Goal: Transaction & Acquisition: Obtain resource

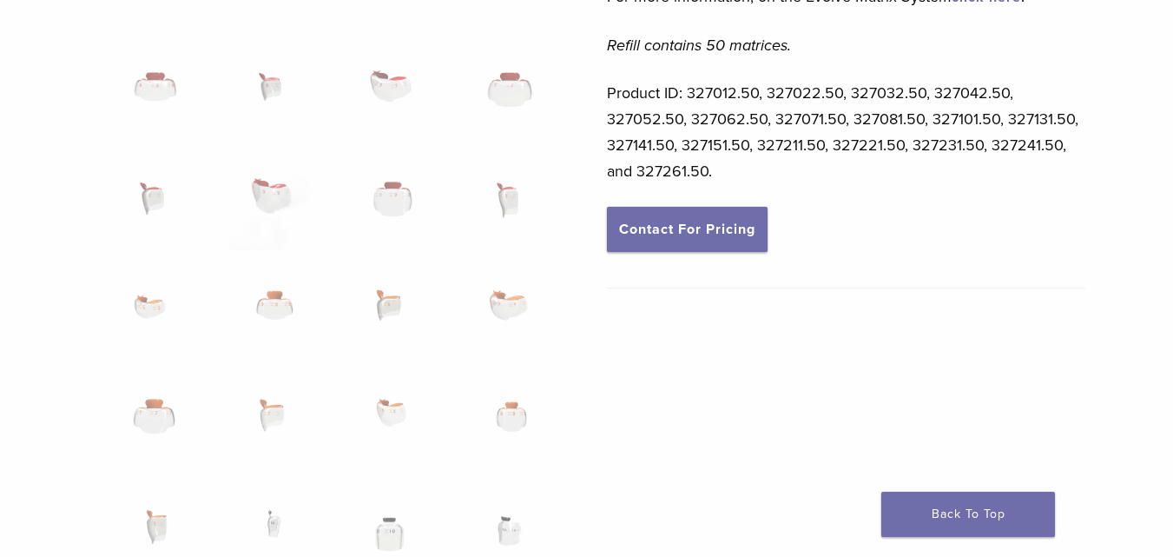
scroll to position [486, 0]
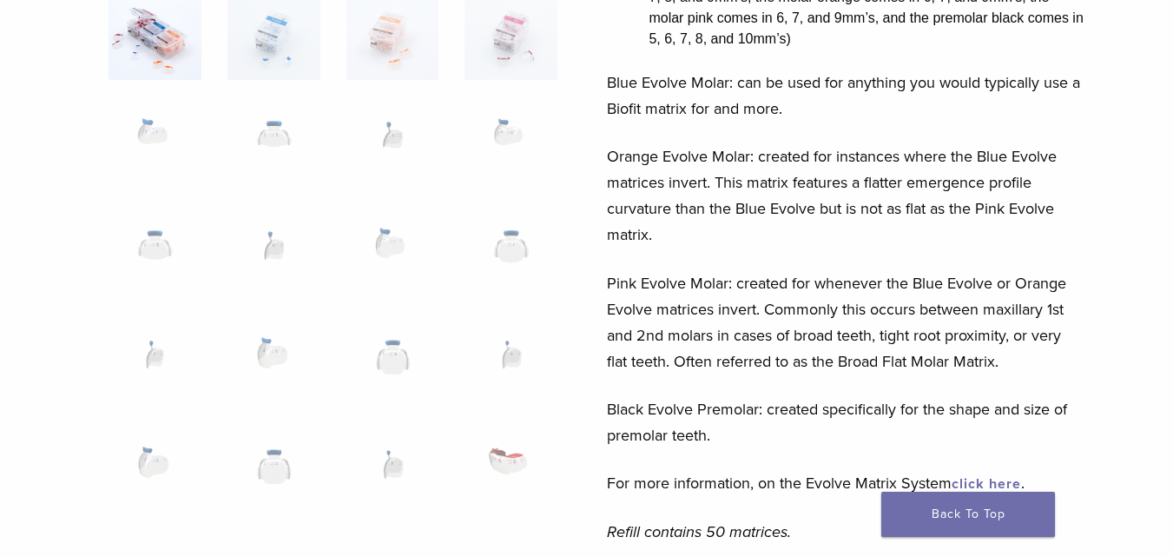
click at [993, 481] on link "click here" at bounding box center [986, 483] width 69 height 17
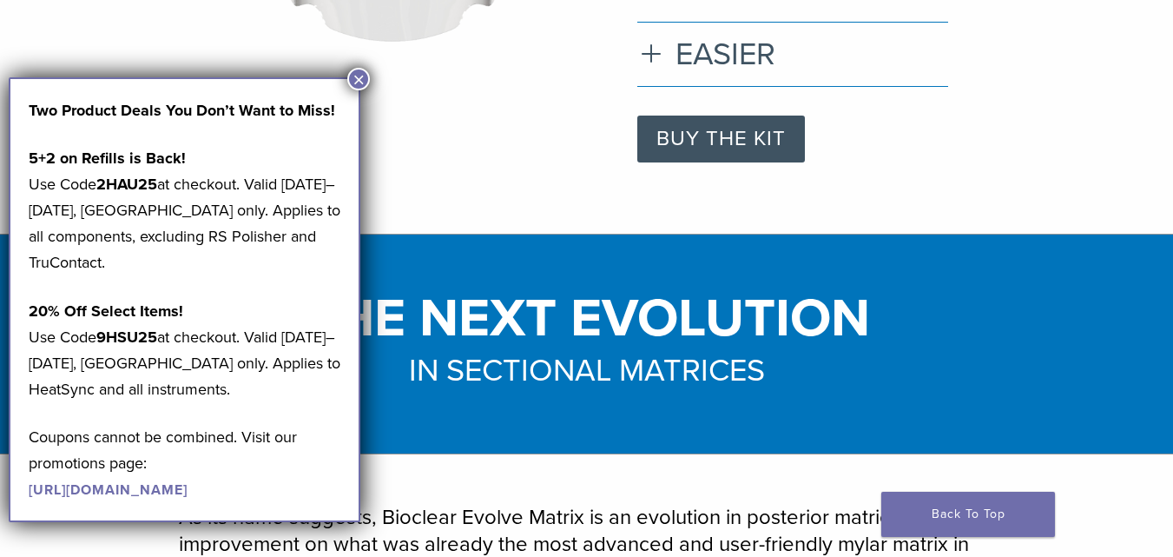
scroll to position [973, 0]
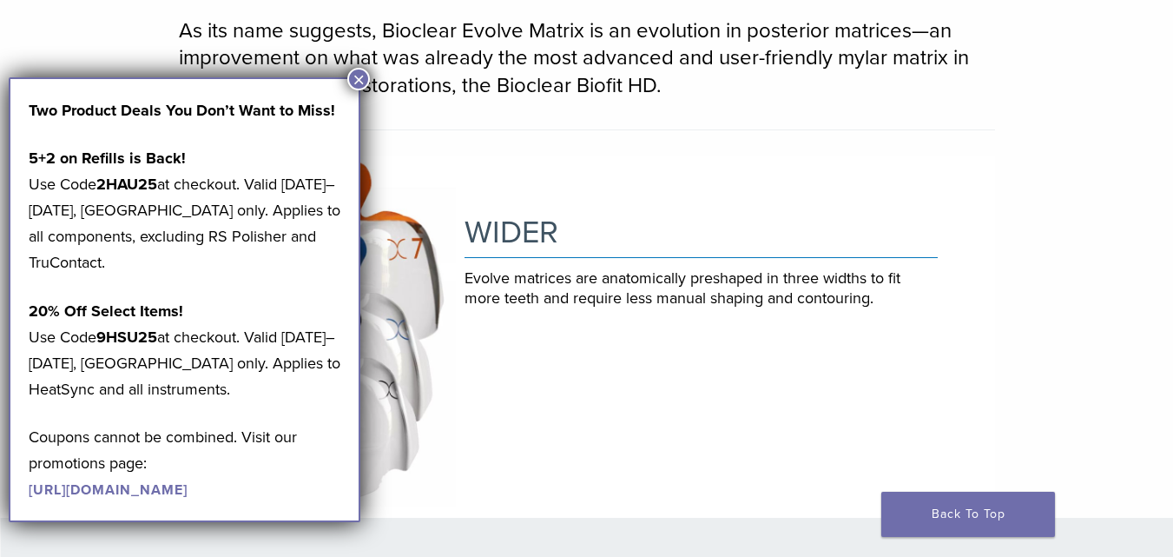
click at [359, 77] on button "×" at bounding box center [358, 79] width 23 height 23
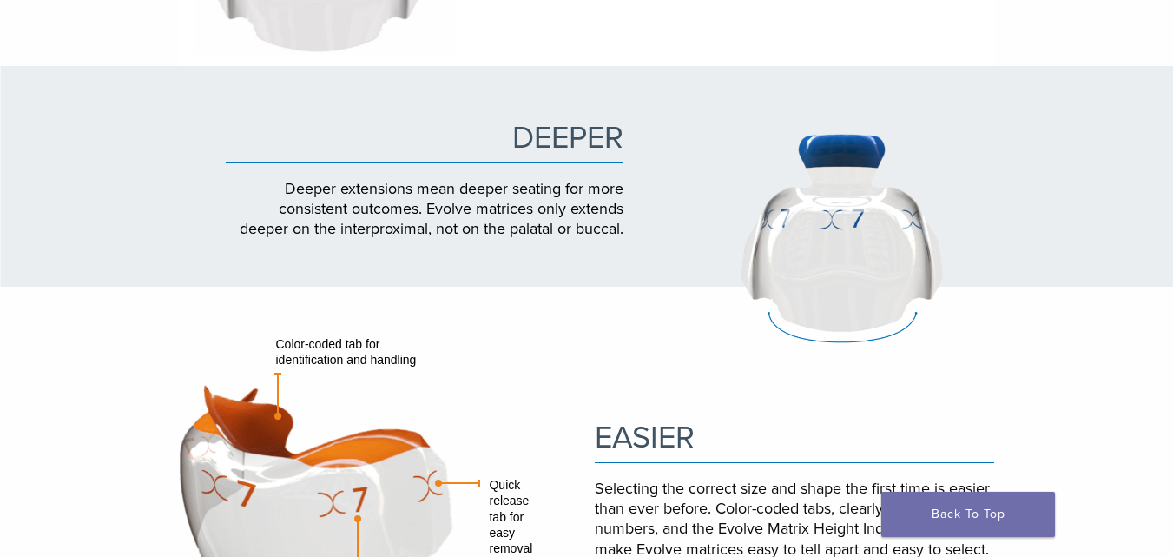
scroll to position [938, 0]
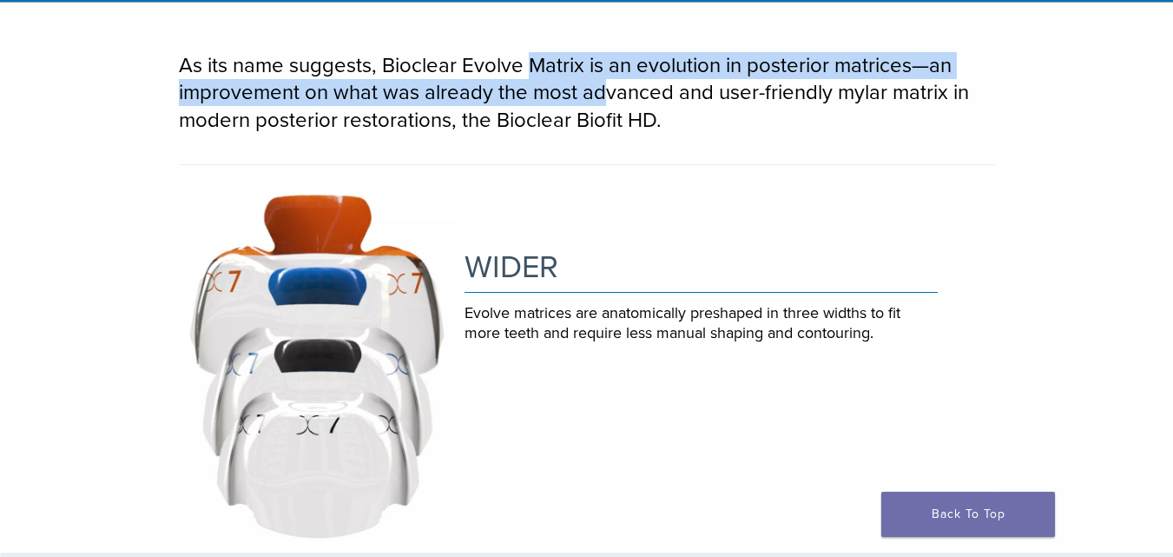
drag, startPoint x: 535, startPoint y: 74, endPoint x: 606, endPoint y: 89, distance: 72.9
click at [606, 89] on p "As its name suggests, Bioclear Evolve Matrix is an evolution in posterior matri…" at bounding box center [587, 93] width 816 height 82
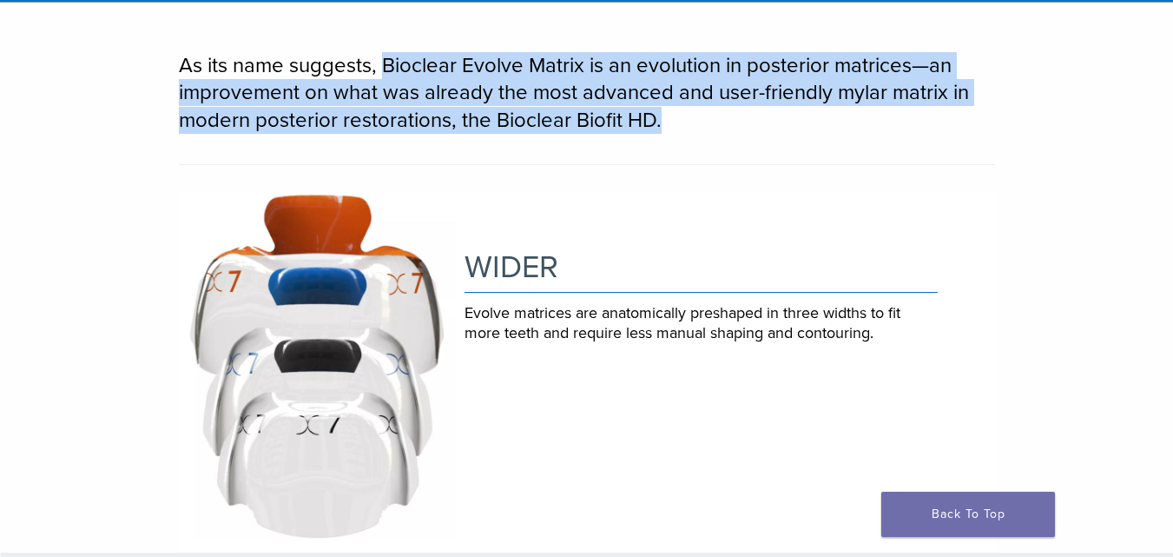
drag, startPoint x: 380, startPoint y: 57, endPoint x: 703, endPoint y: 114, distance: 327.9
click at [703, 114] on p "As its name suggests, Bioclear Evolve Matrix is an evolution in posterior matri…" at bounding box center [587, 93] width 816 height 82
copy p "Bioclear Evolve Matrix is an evolution in posterior matrices—an improvement on …"
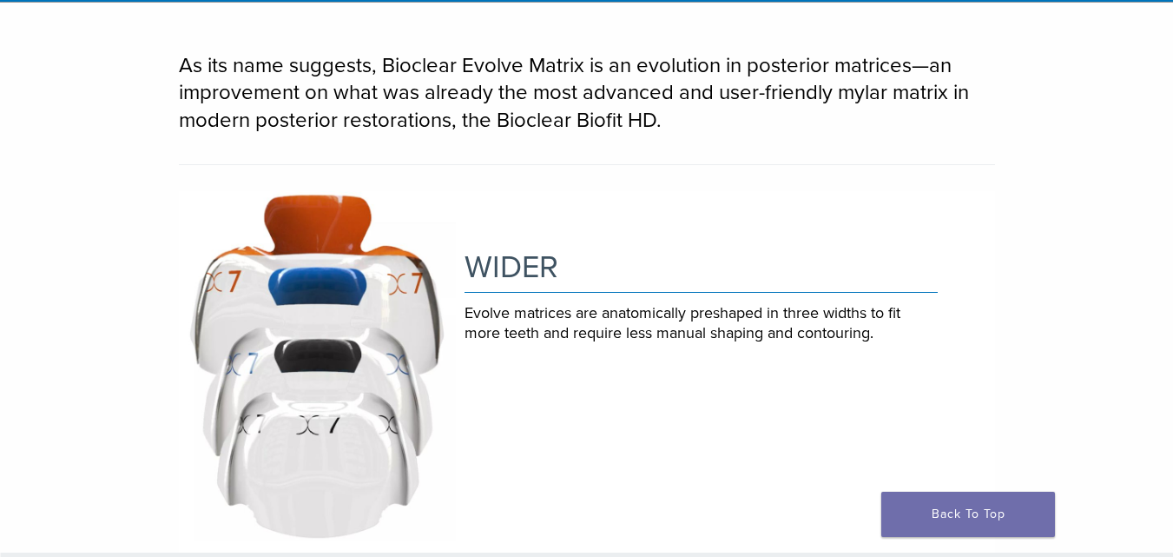
click at [1171, 452] on div "As its name suggests, Bioclear Evolve Matrix is an evolution in posterior matri…" at bounding box center [586, 412] width 1173 height 720
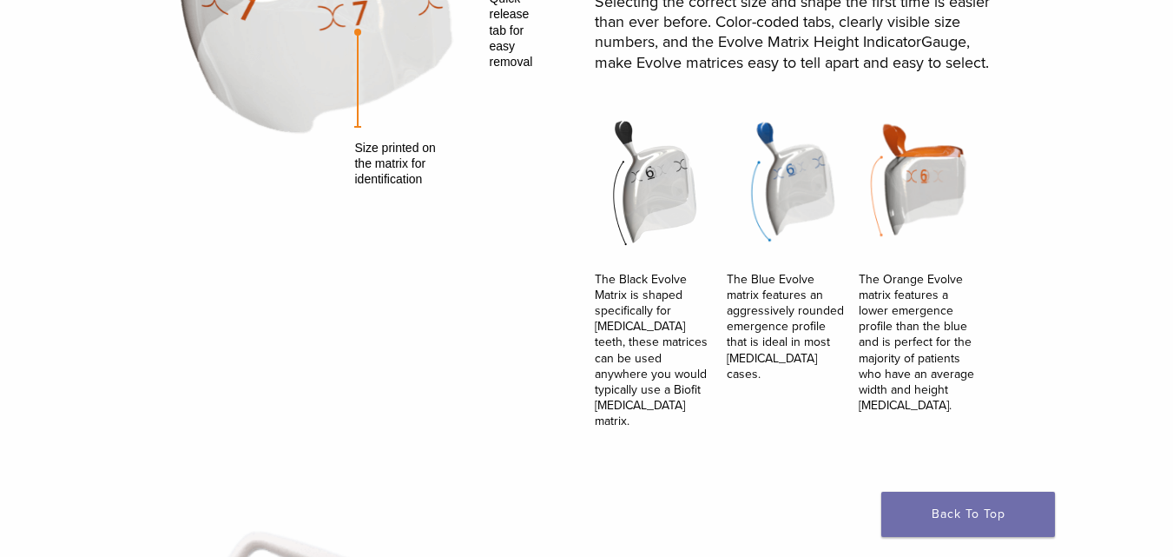
scroll to position [2397, 0]
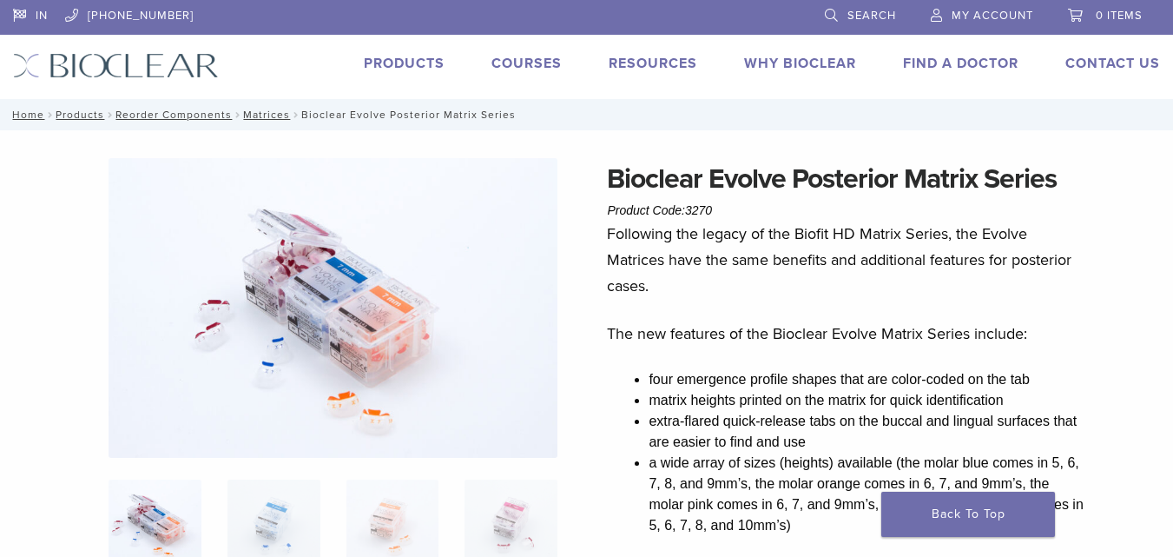
scroll to position [486, 0]
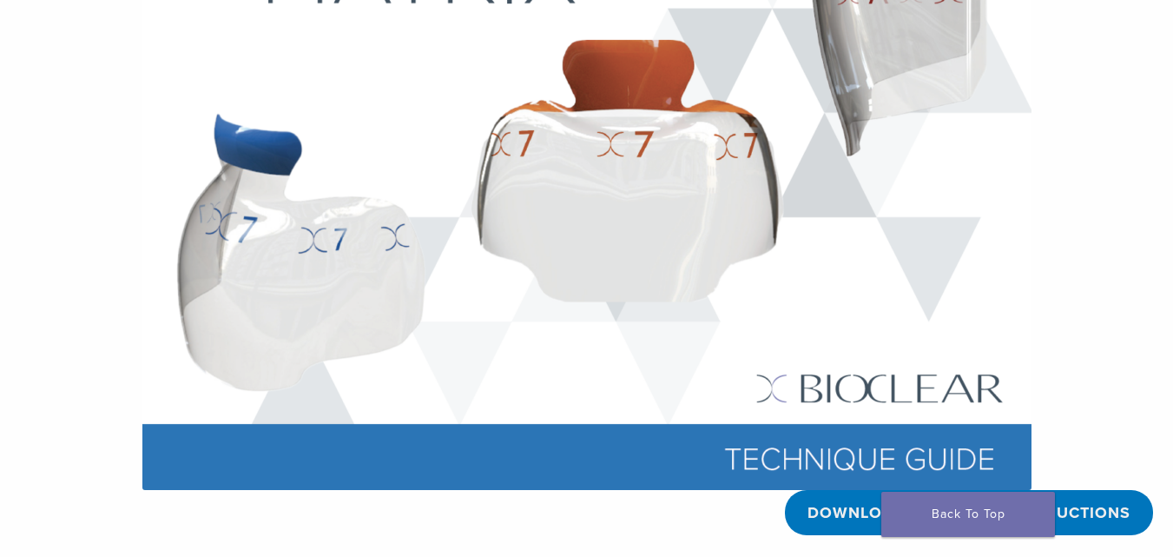
scroll to position [973, 0]
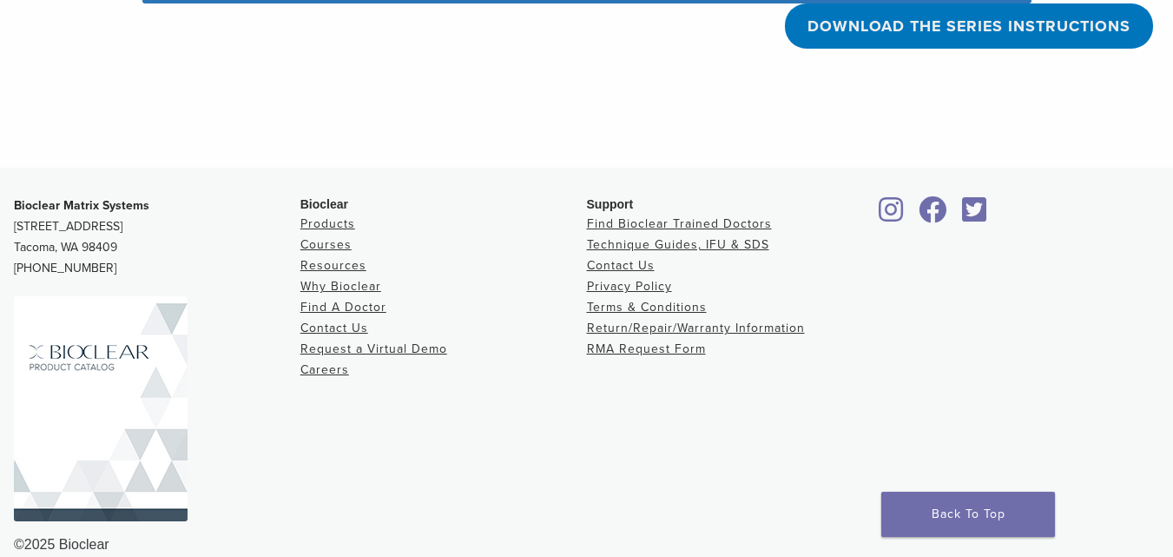
click at [1065, 25] on link "DOWNLOAD THE SERIES INSTRUCTIONS" at bounding box center [969, 25] width 368 height 45
